Goal: Check status

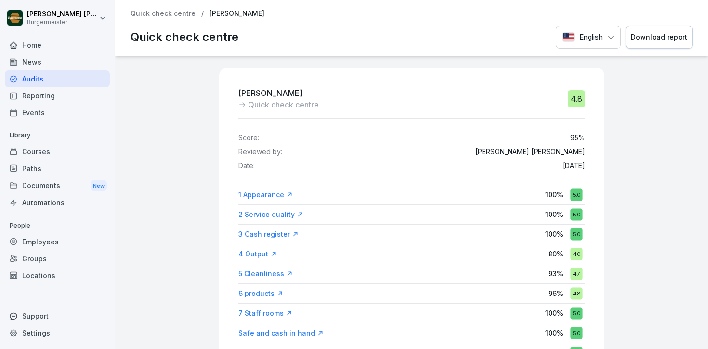
click at [174, 13] on p "Quick check centre" at bounding box center [162, 14] width 65 height 8
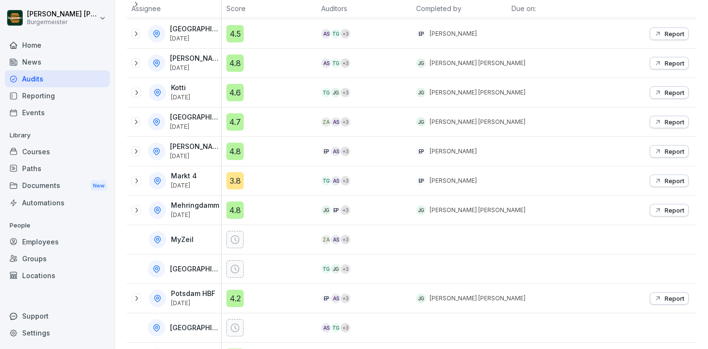
scroll to position [342, 0]
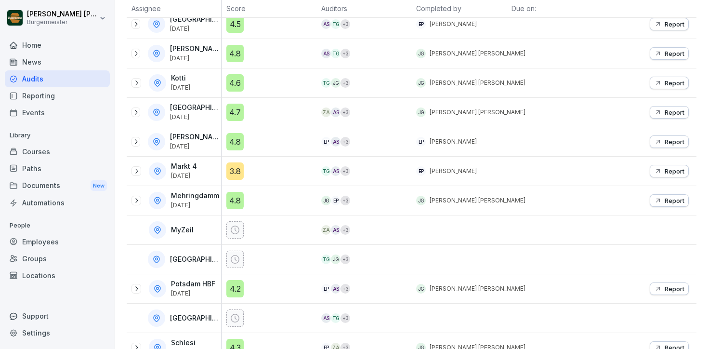
click at [138, 197] on icon at bounding box center [136, 200] width 8 height 8
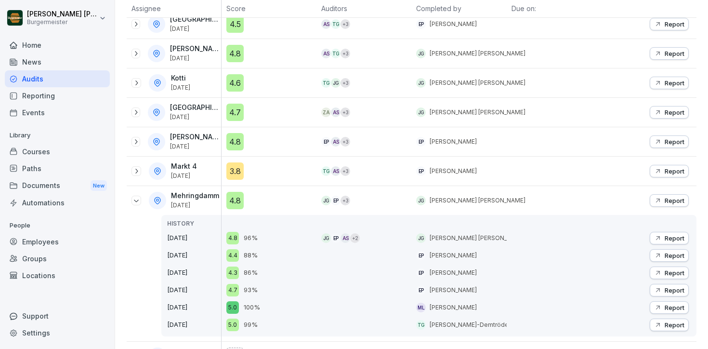
click at [661, 202] on div "Report" at bounding box center [669, 200] width 30 height 8
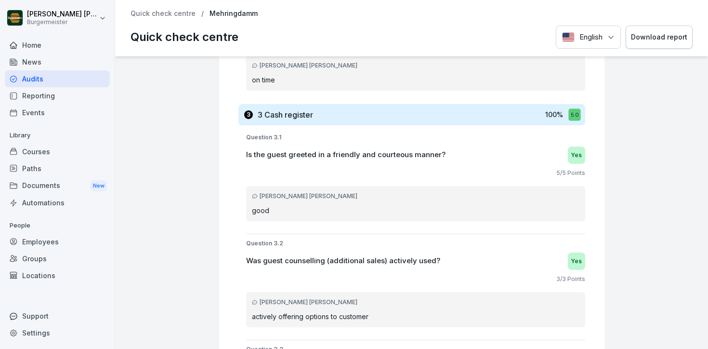
scroll to position [1169, 0]
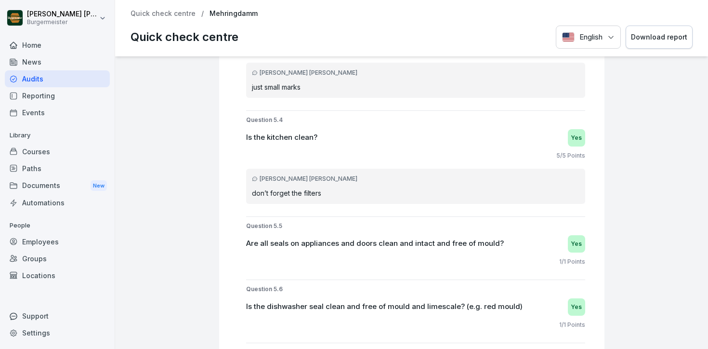
scroll to position [2482, 0]
